Goal: Task Accomplishment & Management: Manage account settings

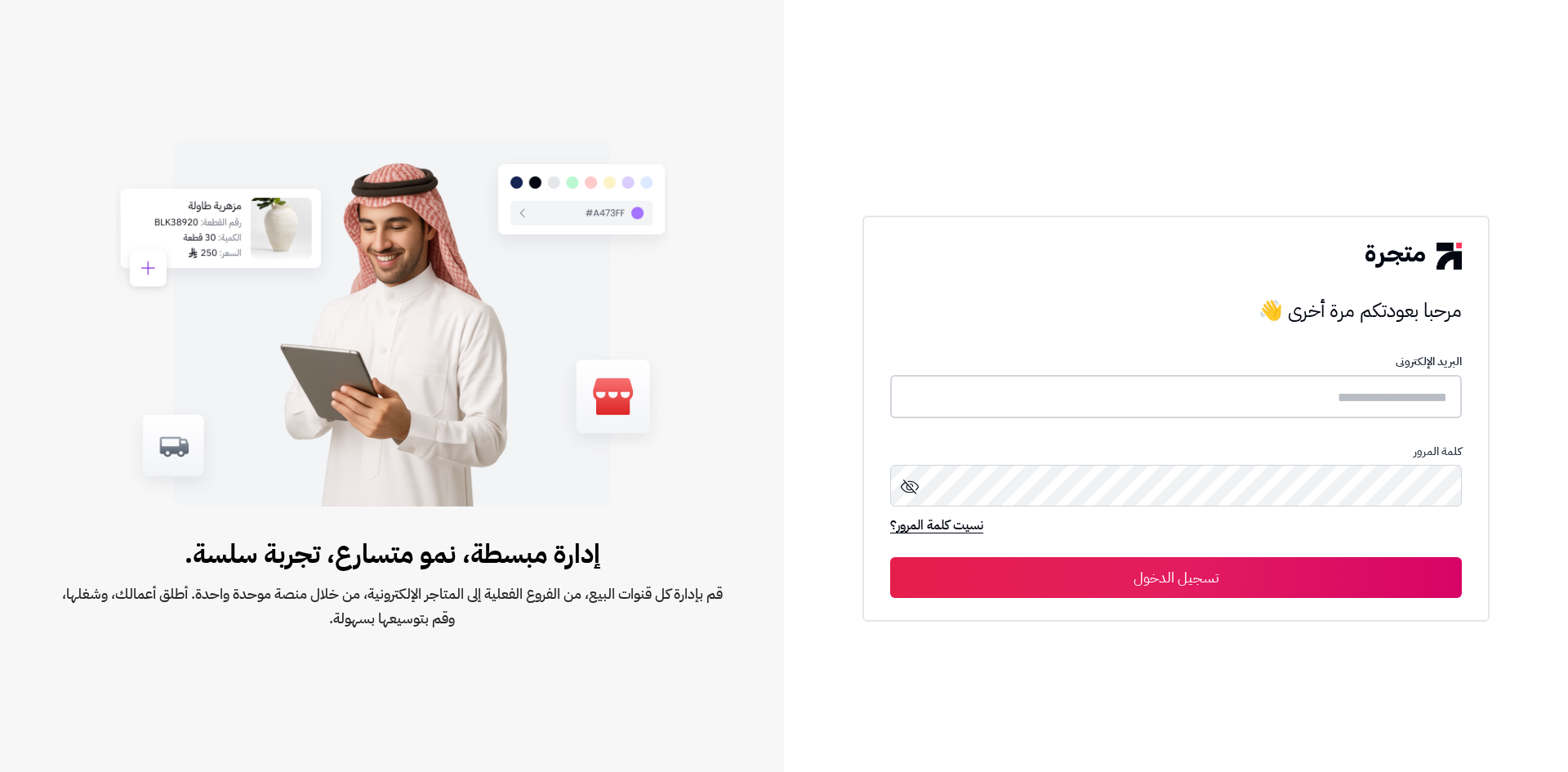
type input "*****"
click at [1204, 577] on button "تسجيل الدخول" at bounding box center [1176, 577] width 572 height 41
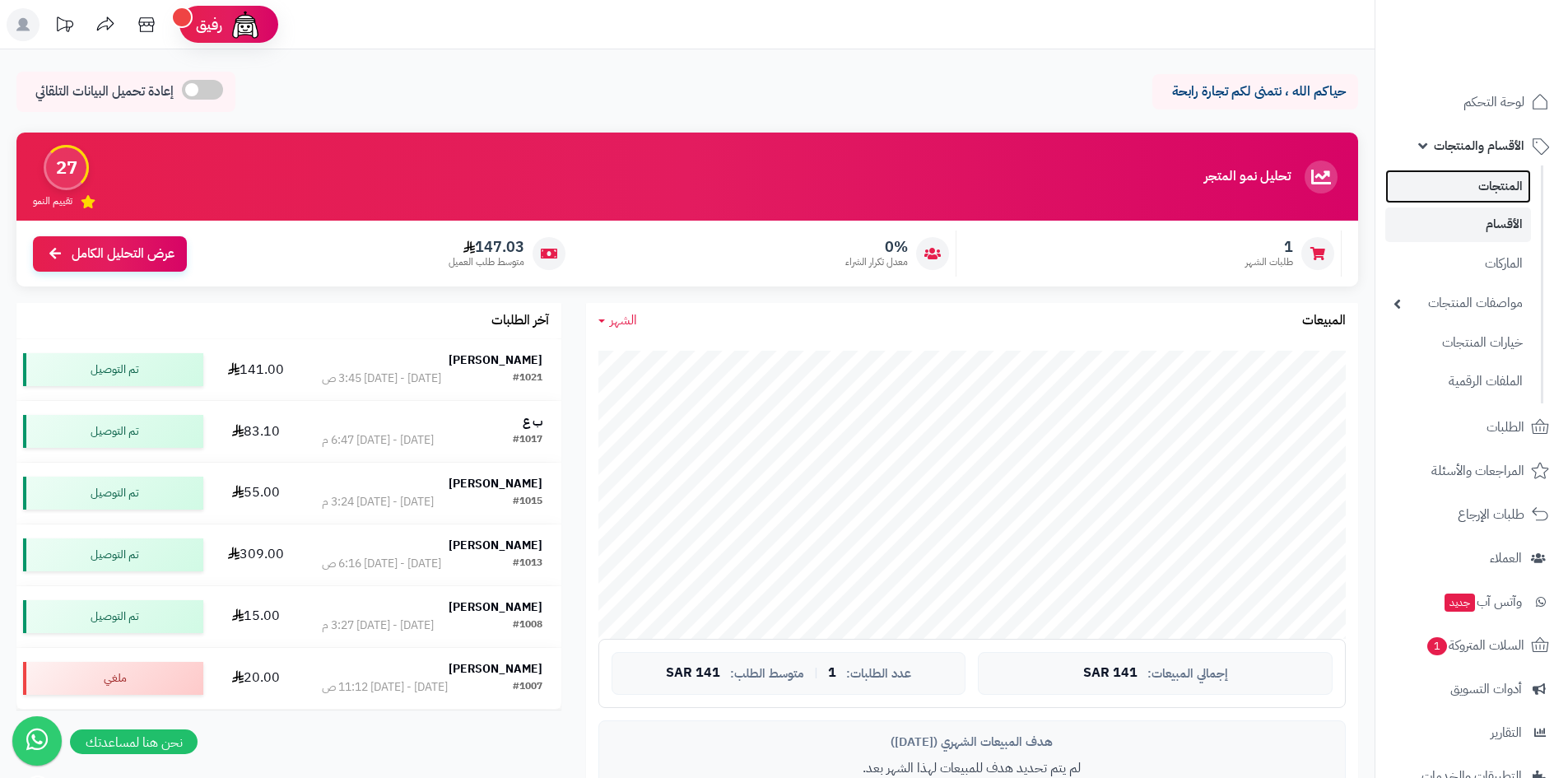
click at [1525, 181] on link "المنتجات" at bounding box center [1458, 187] width 145 height 34
